Goal: Task Accomplishment & Management: Complete application form

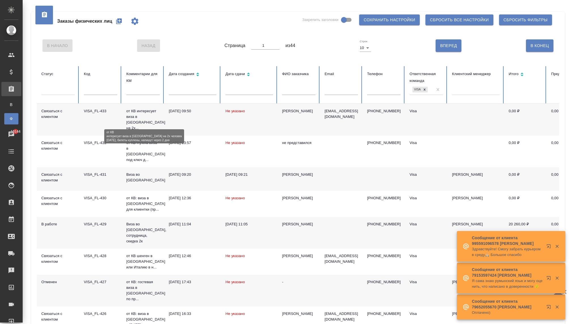
click at [133, 117] on p "от КВ интересует виза в Японию на 2х..." at bounding box center [142, 119] width 33 height 23
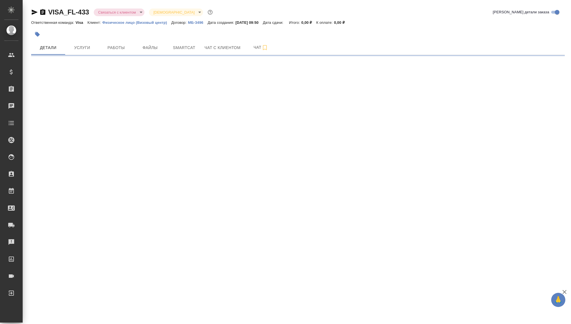
select select "RU"
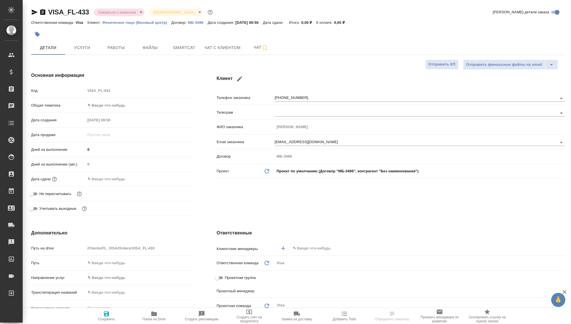
type textarea "x"
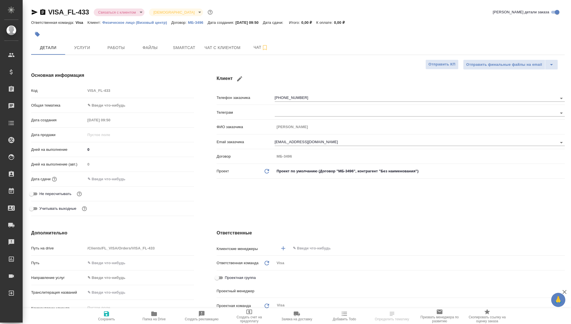
type textarea "x"
type input "[PERSON_NAME]"
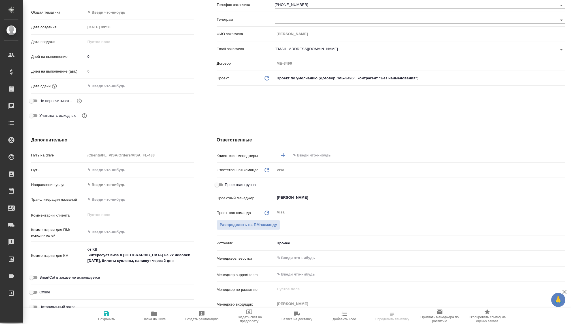
scroll to position [239, 0]
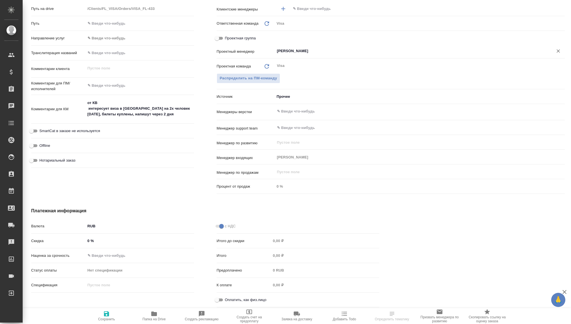
click at [285, 47] on div "[PERSON_NAME] ​" at bounding box center [420, 51] width 290 height 10
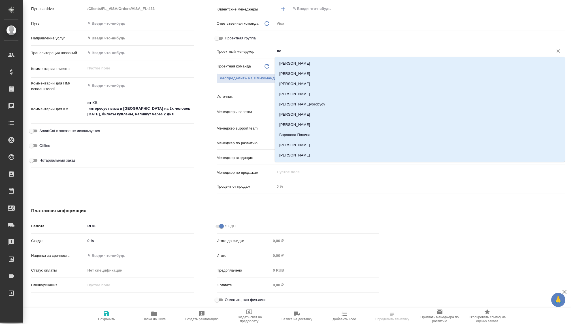
type input "вол"
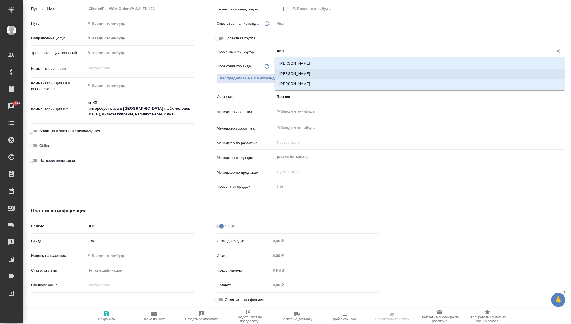
click at [292, 72] on li "[PERSON_NAME]" at bounding box center [420, 74] width 290 height 10
type textarea "x"
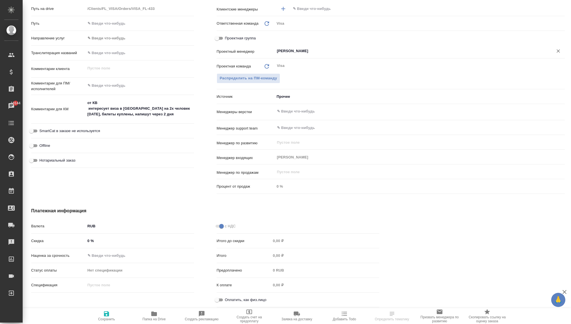
type input "[PERSON_NAME]"
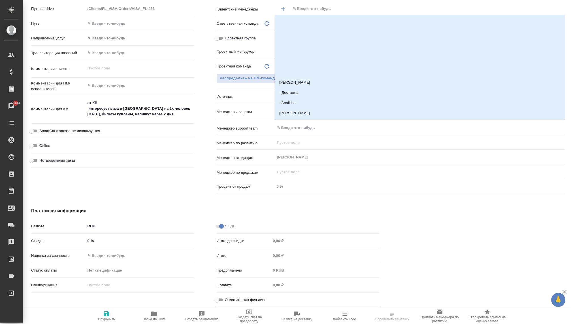
click at [295, 7] on input "text" at bounding box center [418, 8] width 252 height 7
type input "ковал"
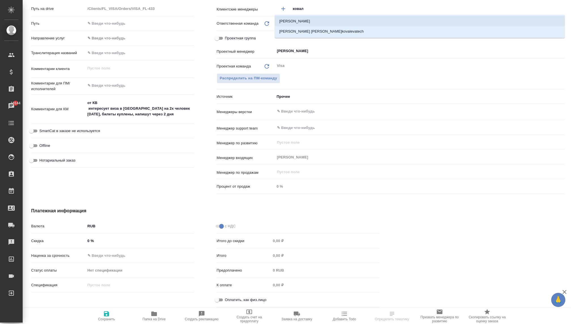
click at [299, 22] on li "[PERSON_NAME]" at bounding box center [420, 21] width 290 height 10
type textarea "x"
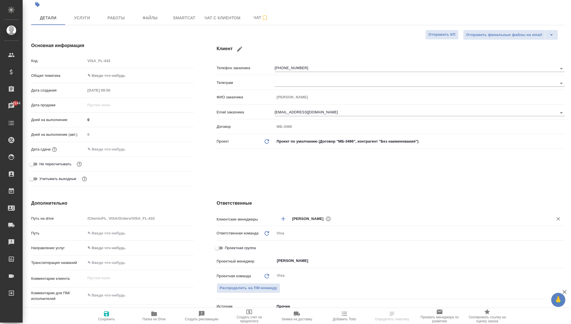
scroll to position [0, 0]
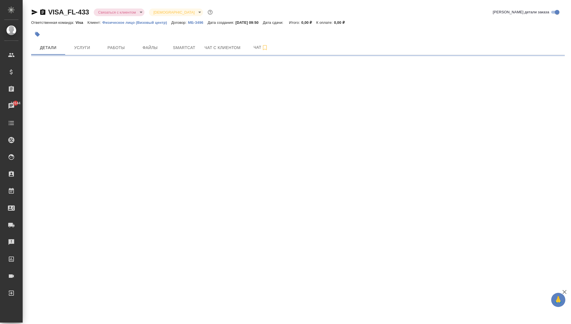
select select "RU"
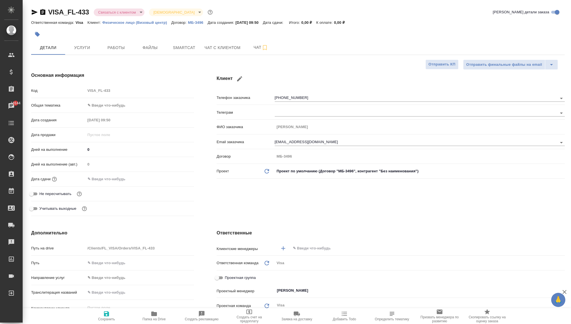
type textarea "x"
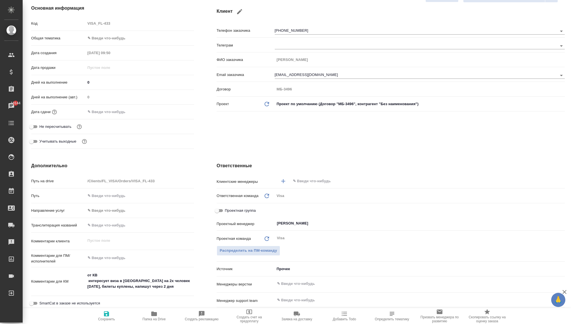
scroll to position [69, 0]
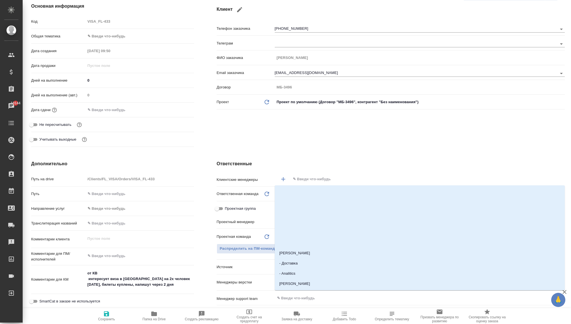
click at [324, 179] on input "text" at bounding box center [418, 179] width 252 height 7
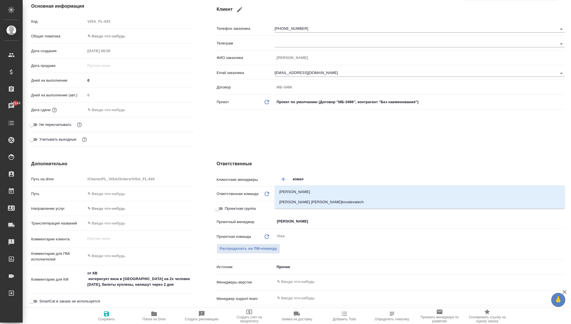
type input "ковале"
click at [314, 191] on li "[PERSON_NAME]" at bounding box center [420, 192] width 290 height 10
type textarea "x"
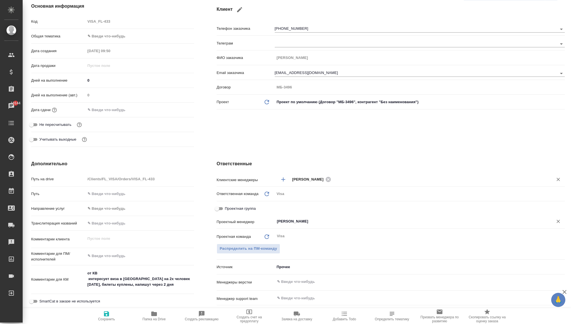
click at [299, 216] on div "[PERSON_NAME] ​" at bounding box center [420, 221] width 290 height 10
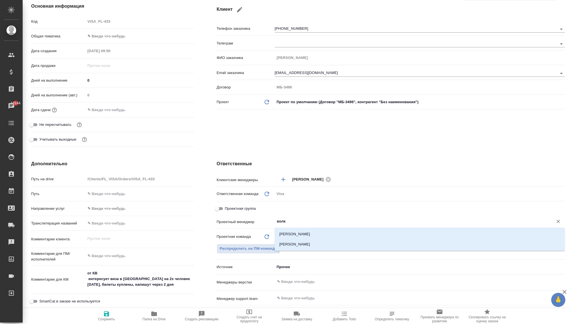
type input "волко"
click at [295, 245] on li "[PERSON_NAME]" at bounding box center [420, 244] width 290 height 10
type textarea "x"
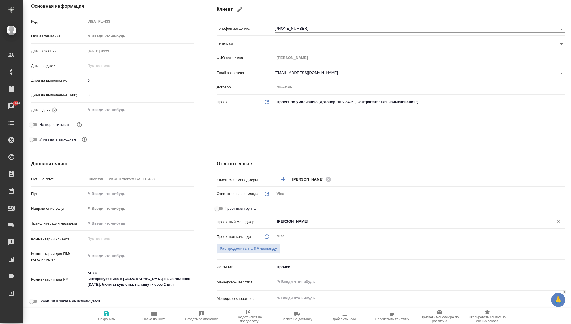
type input "[PERSON_NAME]"
click at [104, 315] on icon "button" at bounding box center [106, 313] width 5 height 5
type textarea "x"
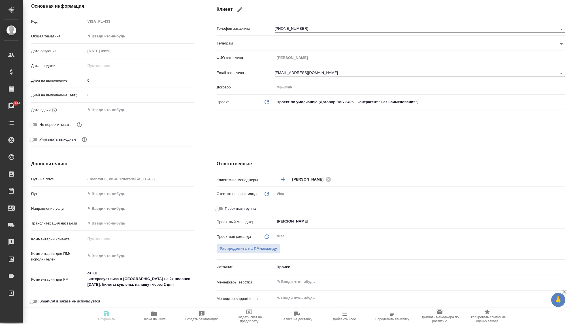
type textarea "x"
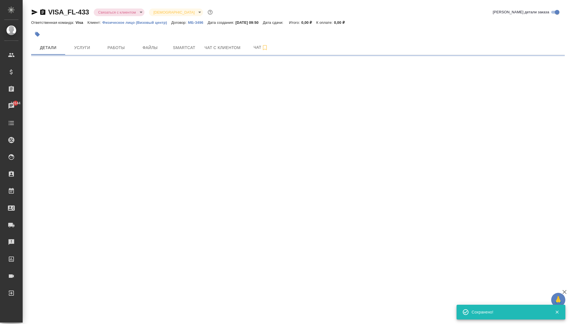
select select "RU"
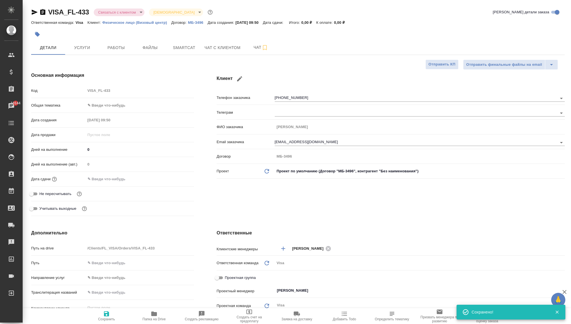
type textarea "x"
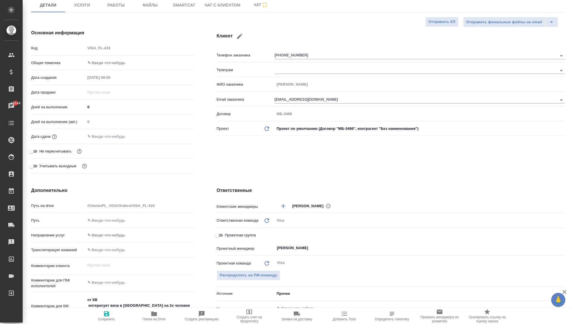
scroll to position [9, 0]
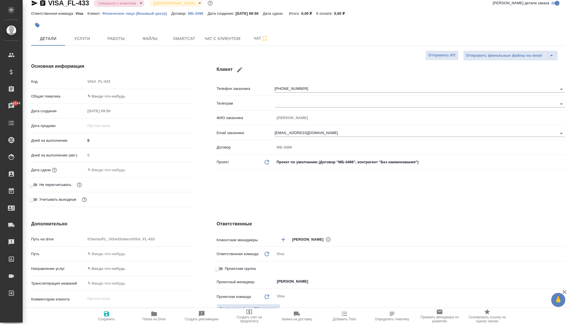
click at [95, 97] on body "🙏 .cls-1 fill:#fff; AWATERA [PERSON_NAME] Спецификации Заказы 10144 Чаты Todo П…" at bounding box center [285, 162] width 571 height 324
click at [103, 148] on li "Юридическая/Финансовая" at bounding box center [140, 150] width 108 height 9
type input "yr-fn"
type textarea "x"
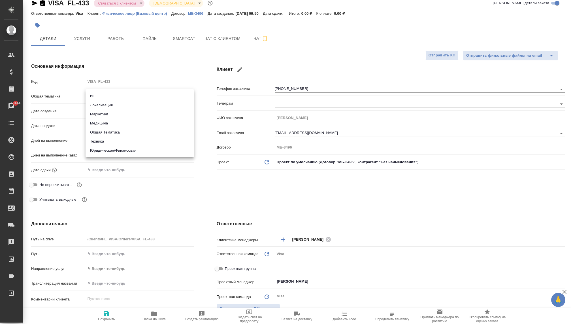
type textarea "x"
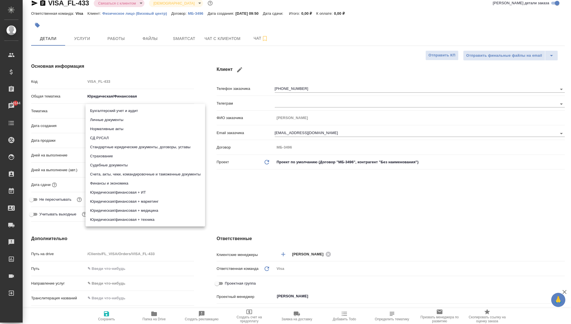
click at [94, 108] on body "🙏 .cls-1 fill:#fff; AWATERA [PERSON_NAME] Спецификации Заказы 10144 Чаты Todo П…" at bounding box center [285, 162] width 571 height 324
click at [107, 118] on li "Личные документы" at bounding box center [146, 119] width 120 height 9
type textarea "x"
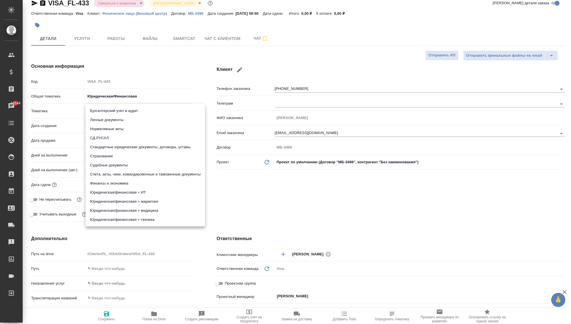
type input "5a8b8b956a9677013d343cfe"
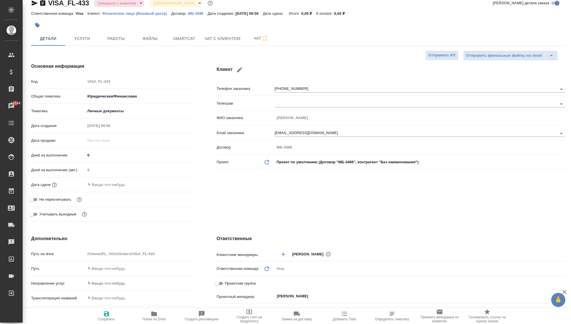
click at [99, 184] on input "text" at bounding box center [111, 184] width 50 height 8
click at [172, 180] on div "Дата сдачи" at bounding box center [112, 185] width 163 height 10
click at [177, 184] on icon "button" at bounding box center [177, 184] width 7 height 7
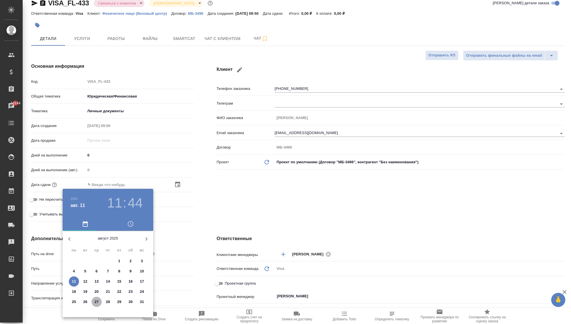
click at [95, 299] on p "27" at bounding box center [97, 302] width 4 height 6
type input "[DATE] 11:44"
type textarea "x"
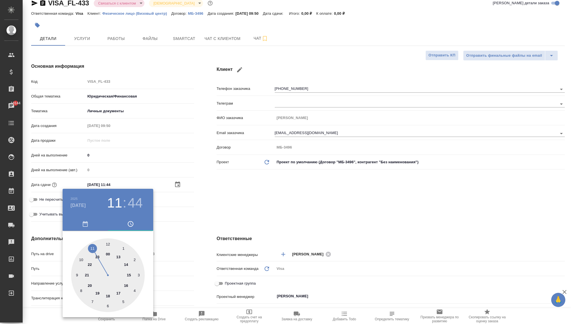
click at [234, 215] on div at bounding box center [285, 162] width 571 height 324
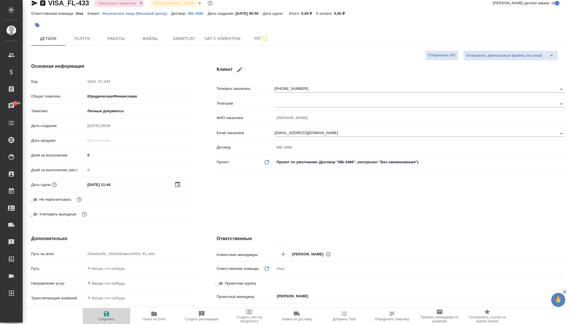
click at [109, 317] on span "Сохранить" at bounding box center [106, 319] width 17 height 4
type textarea "x"
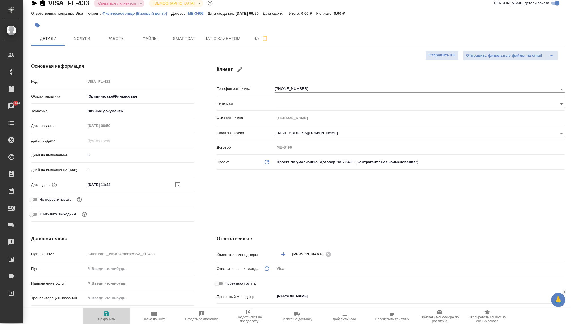
type textarea "x"
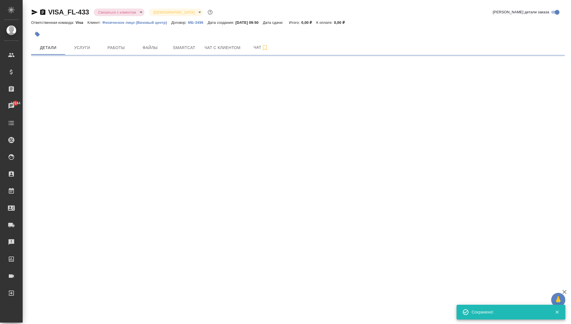
scroll to position [0, 0]
select select "RU"
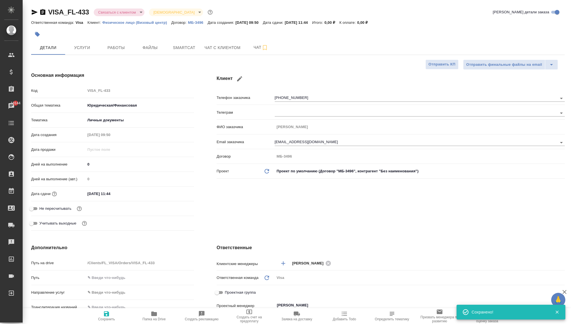
type textarea "x"
click at [147, 191] on div "[DATE] 11:44" at bounding box center [140, 193] width 108 height 8
click at [107, 310] on icon "button" at bounding box center [106, 313] width 7 height 7
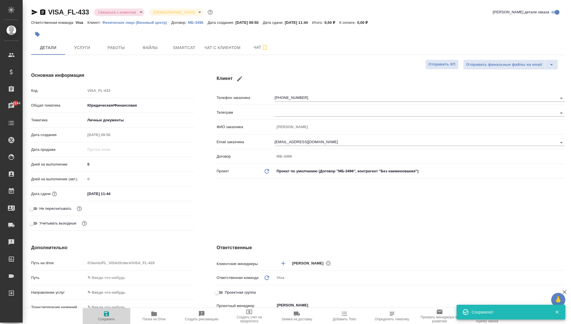
type textarea "x"
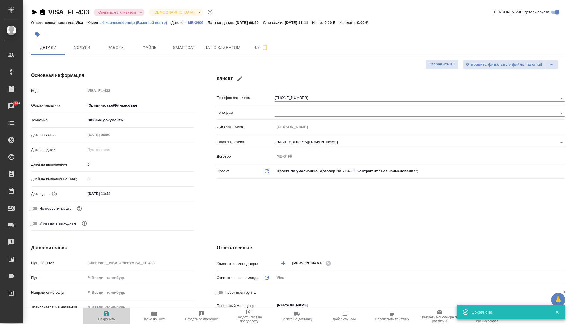
type textarea "x"
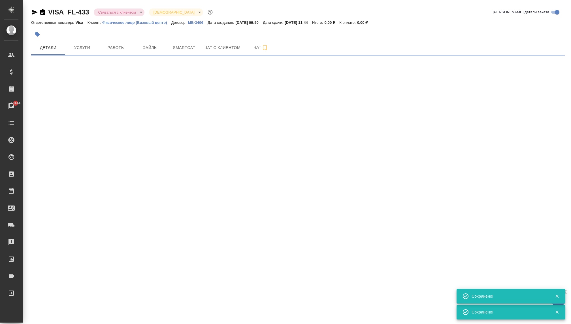
select select "RU"
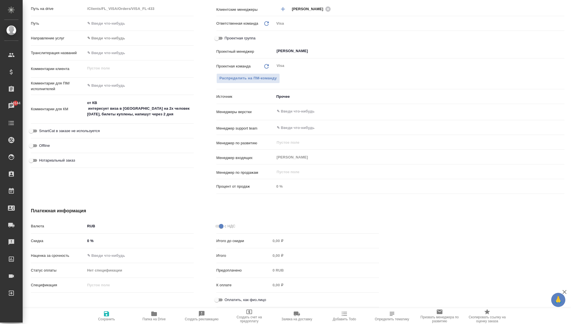
scroll to position [254, 0]
click at [219, 299] on input "Оплатить, как физ.лицо" at bounding box center [216, 299] width 20 height 7
checkbox input "true"
type textarea "x"
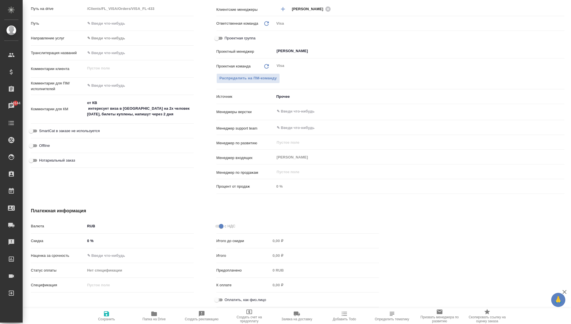
type textarea "x"
click at [105, 316] on icon "button" at bounding box center [106, 313] width 7 height 7
type textarea "x"
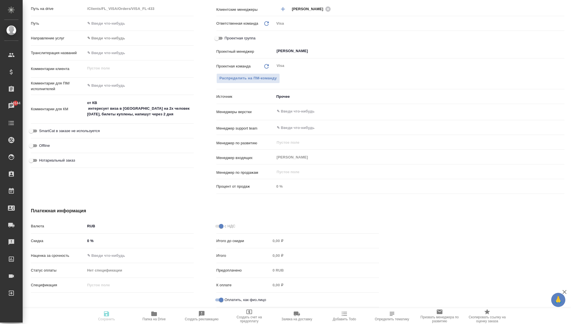
type textarea "x"
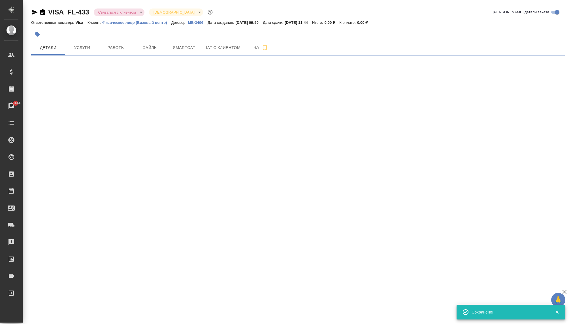
select select "RU"
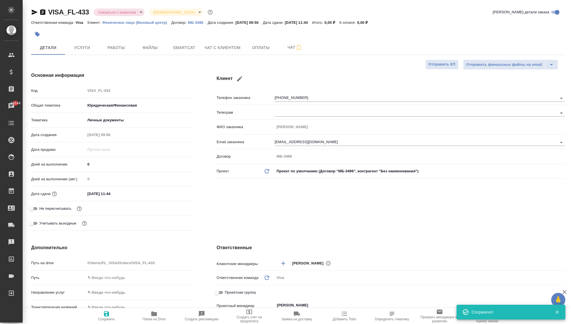
type textarea "x"
click at [255, 47] on span "Оплаты" at bounding box center [260, 47] width 27 height 7
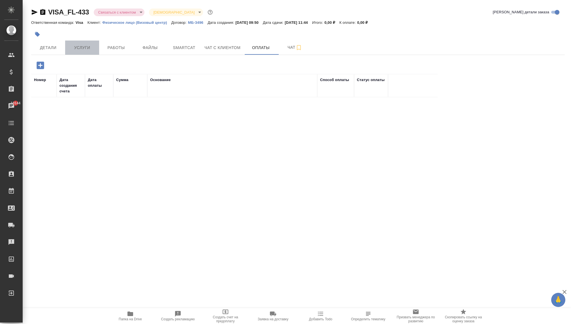
click at [86, 41] on button "Услуги" at bounding box center [82, 48] width 34 height 14
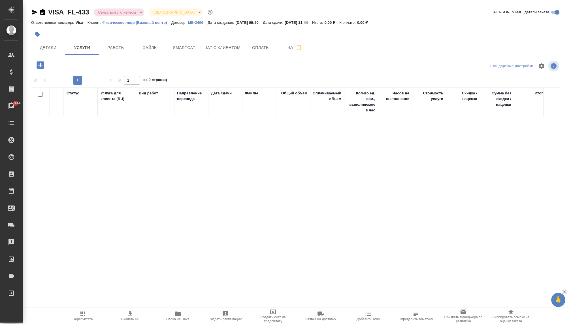
click at [43, 65] on icon "button" at bounding box center [40, 64] width 7 height 7
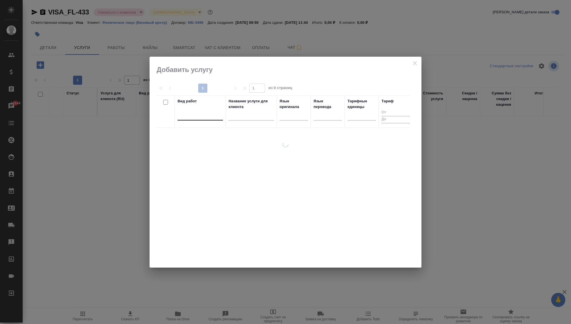
click at [197, 114] on div at bounding box center [200, 114] width 45 height 8
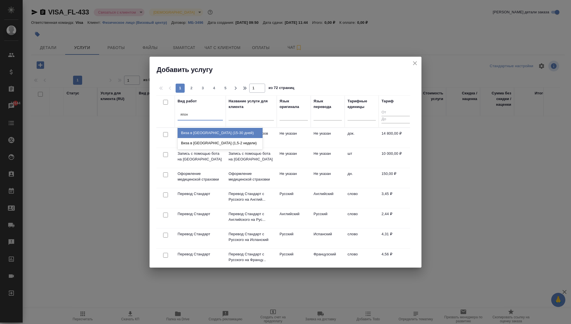
type input "япони"
click at [225, 132] on div "Виза в [GEOGRAPHIC_DATA] (15-30 дней)" at bounding box center [220, 133] width 85 height 10
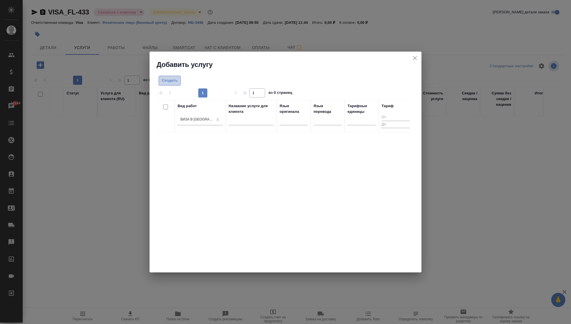
click at [164, 78] on span "Создать" at bounding box center [170, 80] width 16 height 7
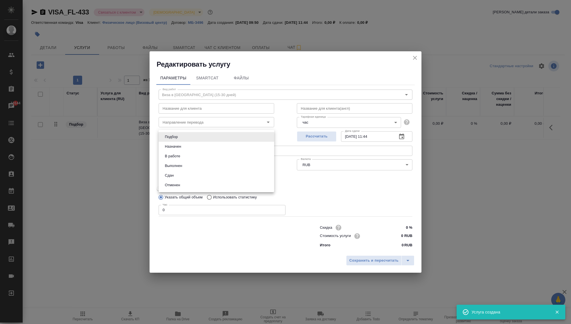
click at [208, 134] on body "🙏 .cls-1 fill:#fff; AWATERA [PERSON_NAME] Спецификации Заказы 10144 Чаты Todo П…" at bounding box center [285, 162] width 571 height 324
click at [174, 154] on button "В работе" at bounding box center [172, 156] width 19 height 6
type input "inProgress"
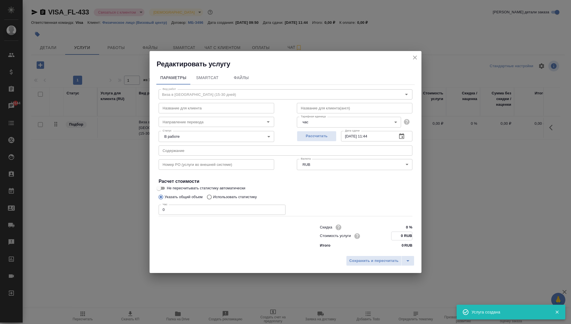
click at [398, 238] on input "0 RUB" at bounding box center [401, 236] width 21 height 8
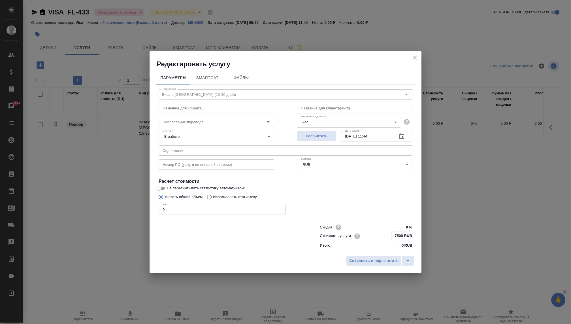
type input "7500 RUB"
click at [235, 209] on input "0" at bounding box center [222, 209] width 127 height 10
type input "2"
click at [387, 261] on span "Сохранить и пересчитать" at bounding box center [373, 260] width 49 height 7
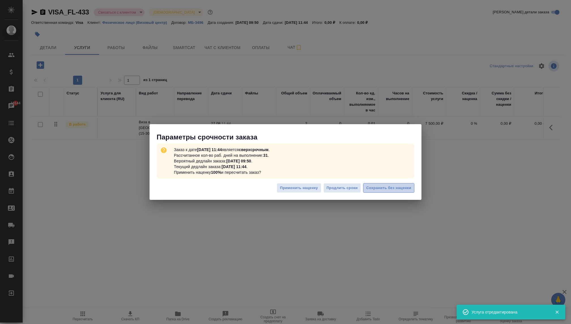
click at [377, 189] on span "Сохранить без наценки" at bounding box center [388, 188] width 45 height 7
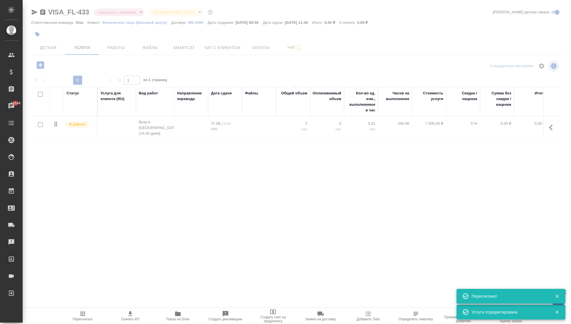
type input "urgent"
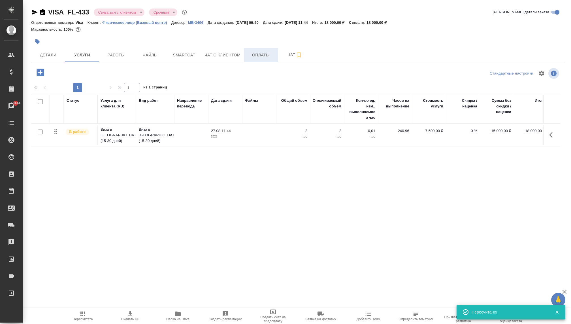
click at [261, 60] on button "Оплаты" at bounding box center [261, 55] width 34 height 14
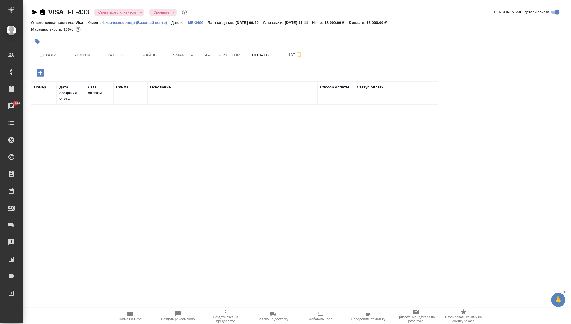
click at [41, 75] on icon "button" at bounding box center [40, 72] width 7 height 7
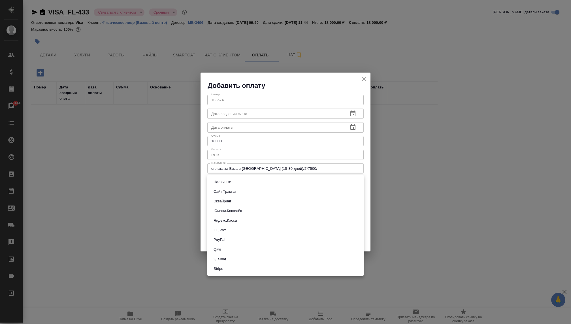
click at [248, 184] on body "🙏 .cls-1 fill:#fff; AWATERA [PERSON_NAME] Спецификации Заказы 10144 Чаты Todo П…" at bounding box center [285, 162] width 571 height 324
click at [228, 191] on button "Сайт Трактат" at bounding box center [225, 191] width 26 height 6
type input "site-traktat"
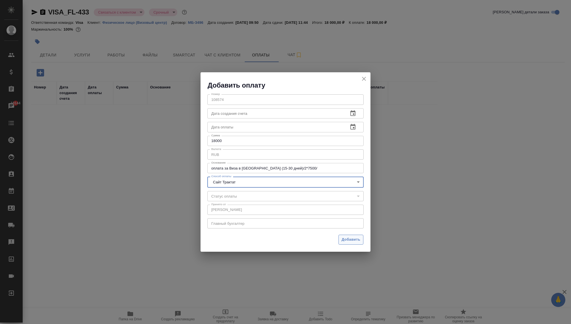
click at [349, 239] on span "Добавить" at bounding box center [351, 239] width 19 height 7
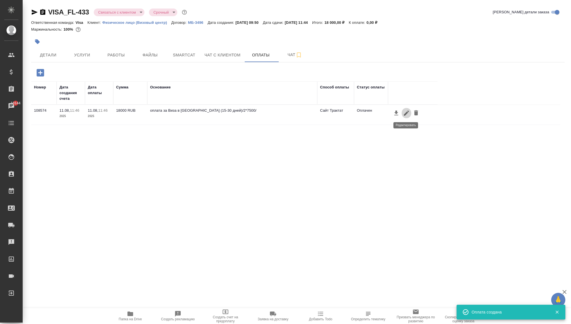
click at [404, 115] on icon "button" at bounding box center [406, 112] width 5 height 5
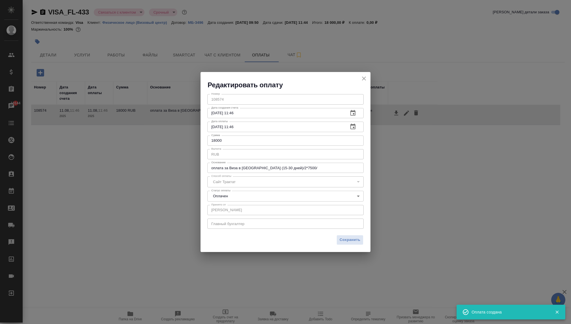
click at [365, 79] on icon "close" at bounding box center [364, 78] width 7 height 7
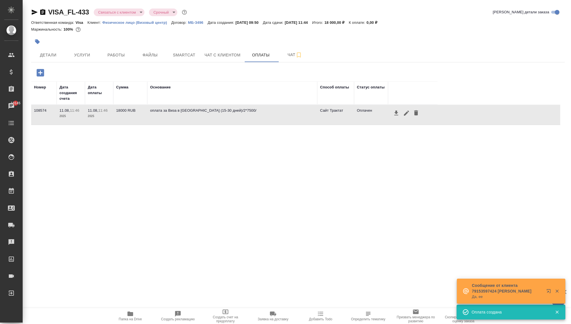
click at [127, 14] on body "🙏 .cls-1 fill:#fff; AWATERA [PERSON_NAME] Спецификации Заказы 10145 Чаты Todo П…" at bounding box center [285, 162] width 571 height 324
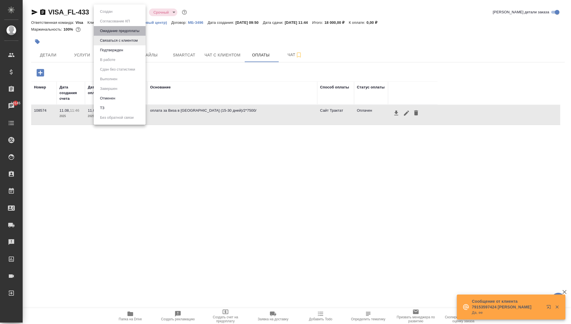
click at [113, 15] on button "Ожидание предоплаты" at bounding box center [106, 11] width 16 height 6
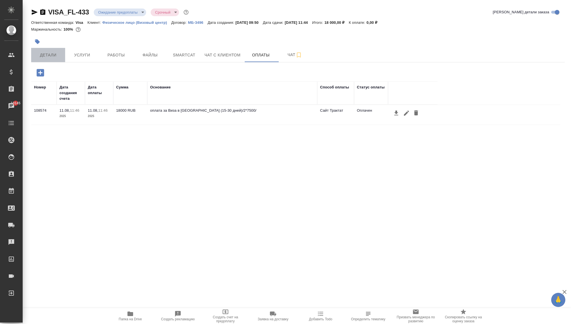
click at [46, 57] on span "Детали" at bounding box center [48, 55] width 27 height 7
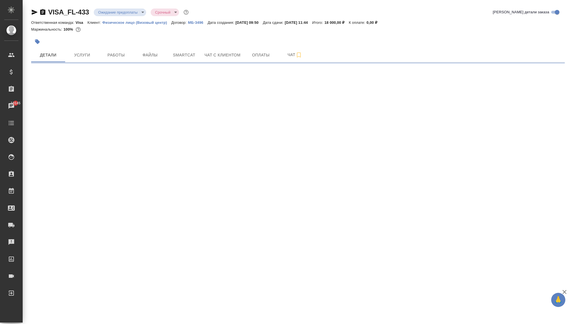
select select "RU"
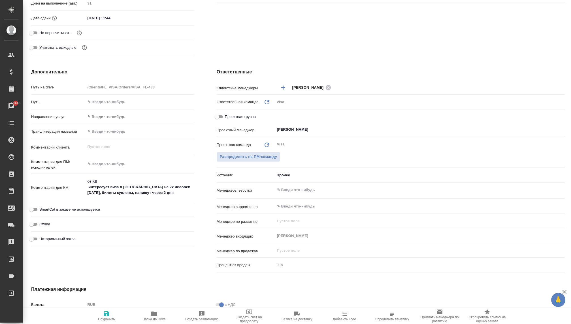
scroll to position [189, 0]
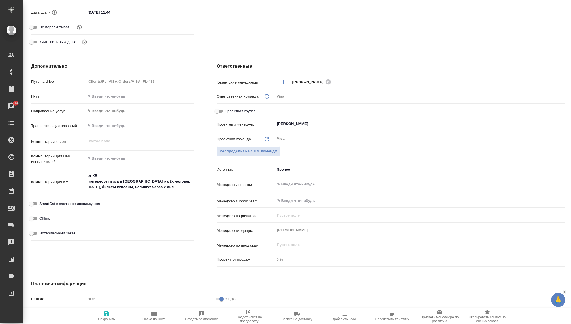
type textarea "x"
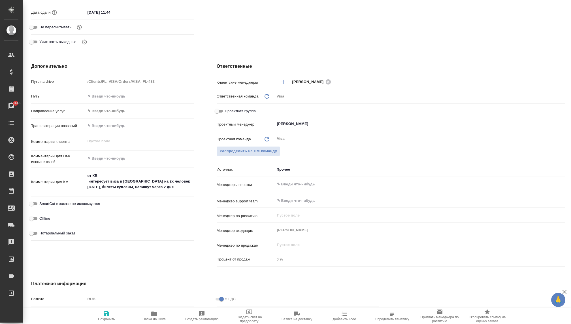
type textarea "x"
